Goal: Information Seeking & Learning: Learn about a topic

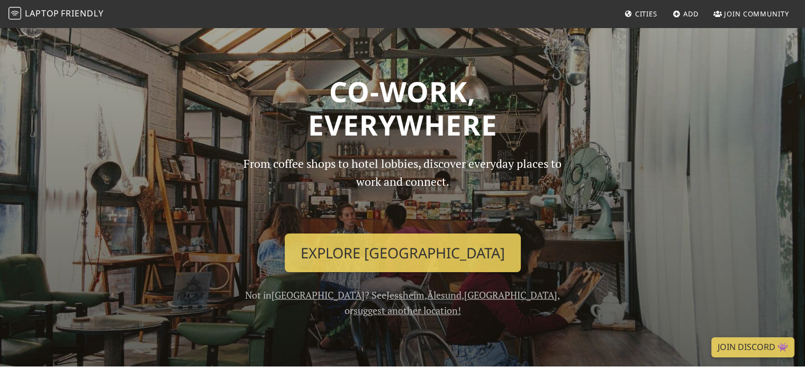
click at [635, 12] on span "Cities" at bounding box center [646, 14] width 22 height 10
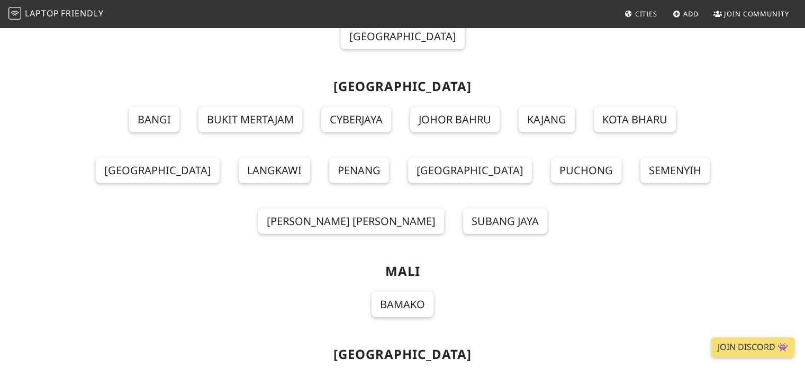
scroll to position [7247, 0]
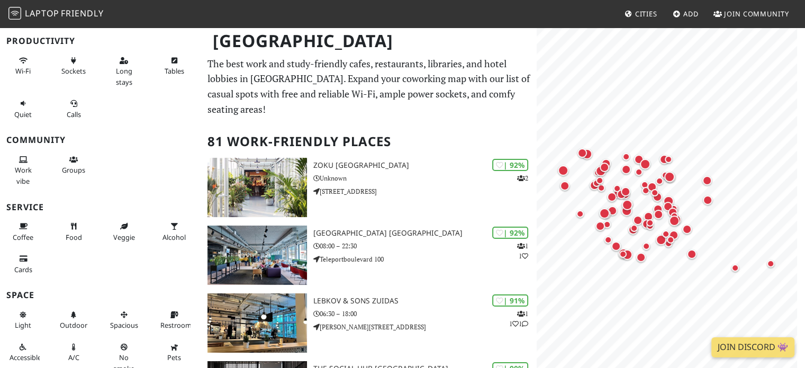
scroll to position [130, 0]
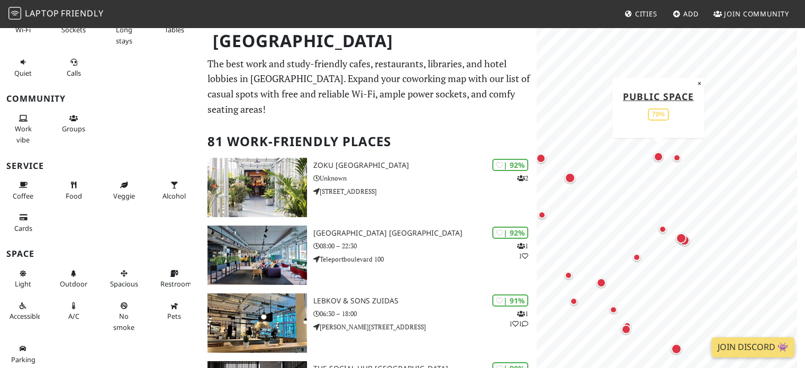
click at [661, 155] on div "Map marker" at bounding box center [659, 157] width 10 height 10
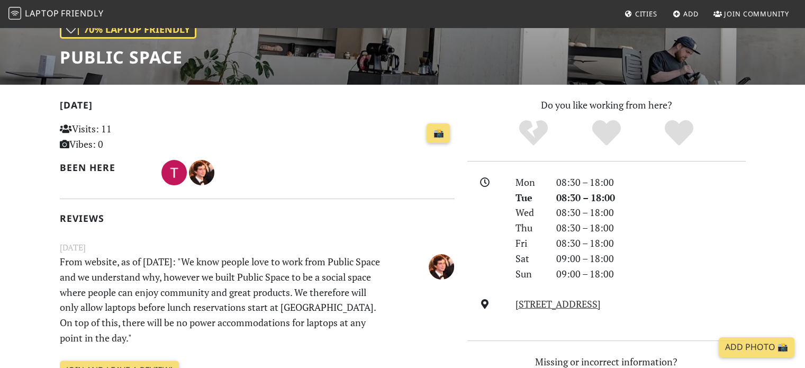
scroll to position [163, 0]
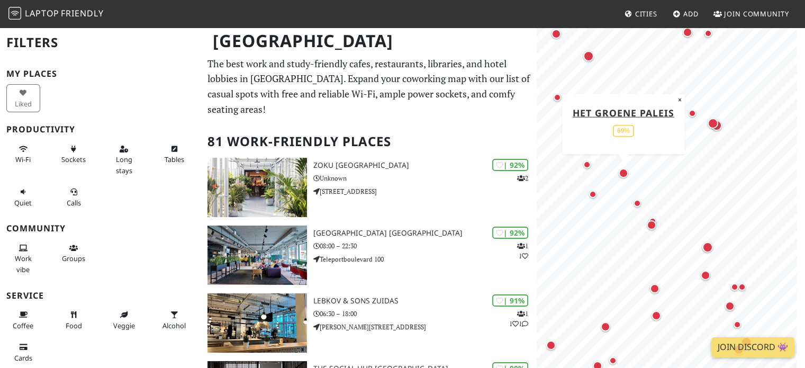
click at [621, 169] on div "Map marker" at bounding box center [624, 173] width 10 height 10
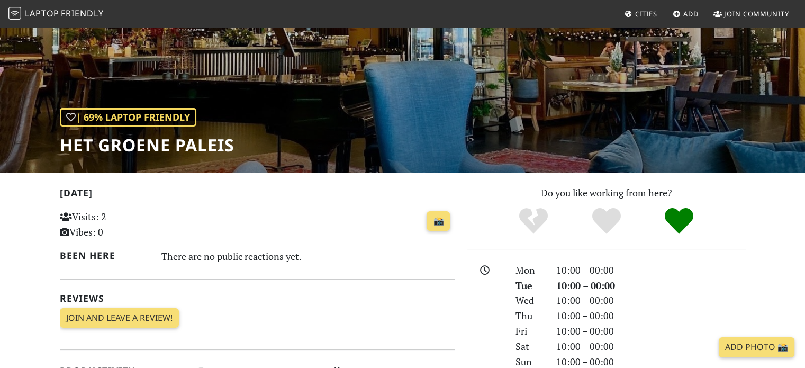
scroll to position [74, 0]
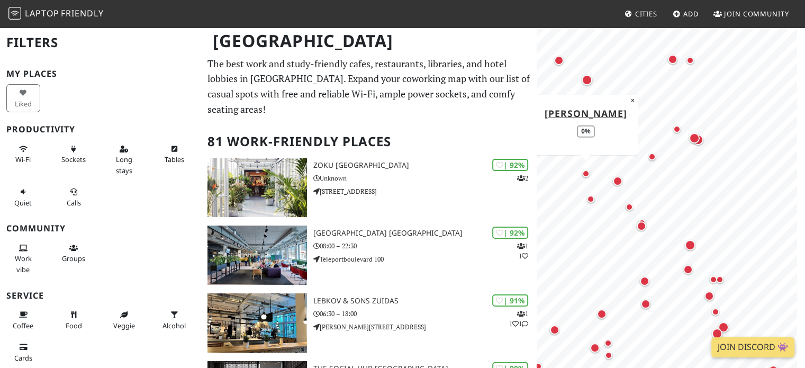
click at [588, 172] on div "Map marker" at bounding box center [585, 173] width 7 height 7
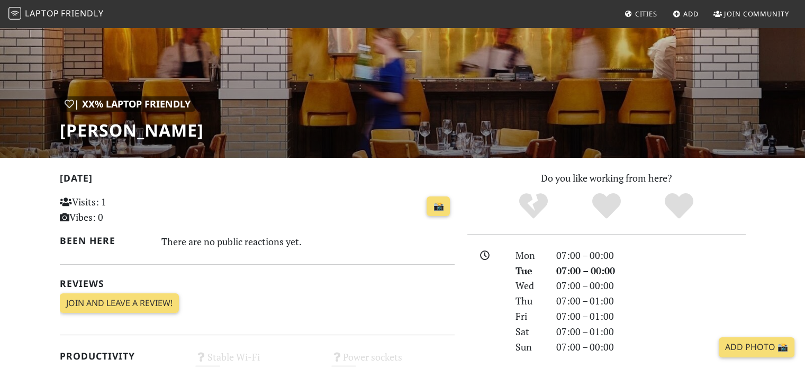
scroll to position [93, 0]
